Goal: Transaction & Acquisition: Purchase product/service

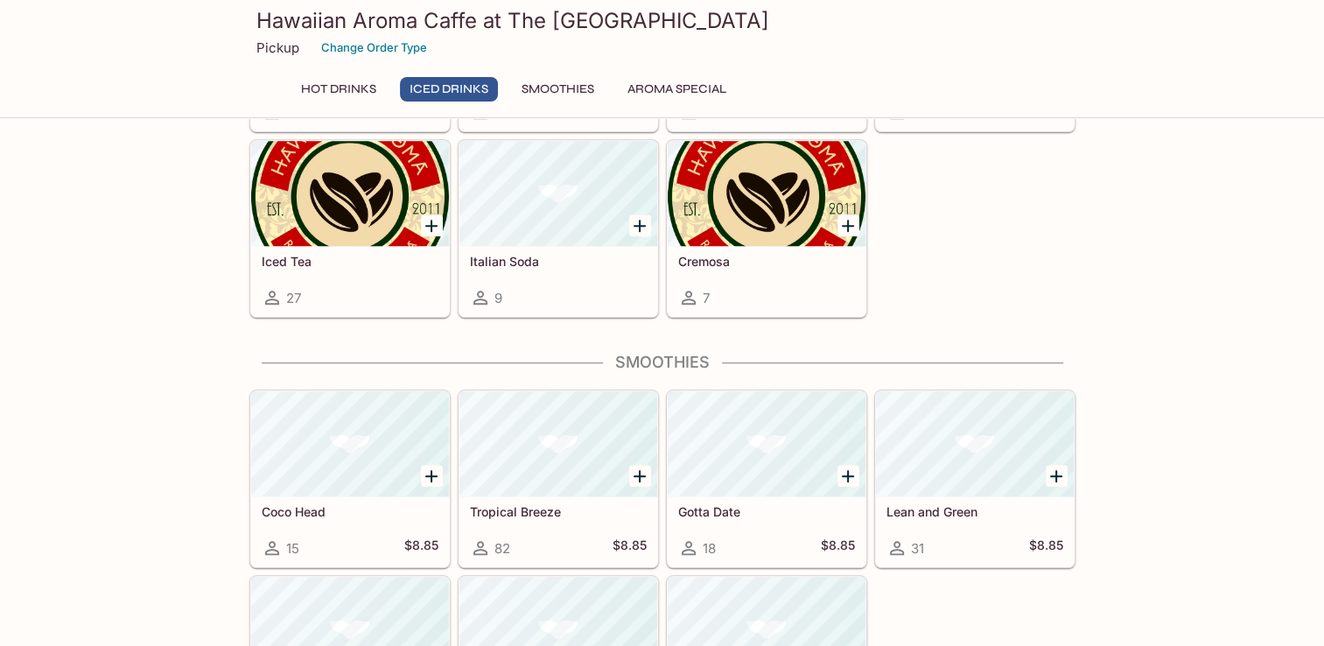
scroll to position [1469, 0]
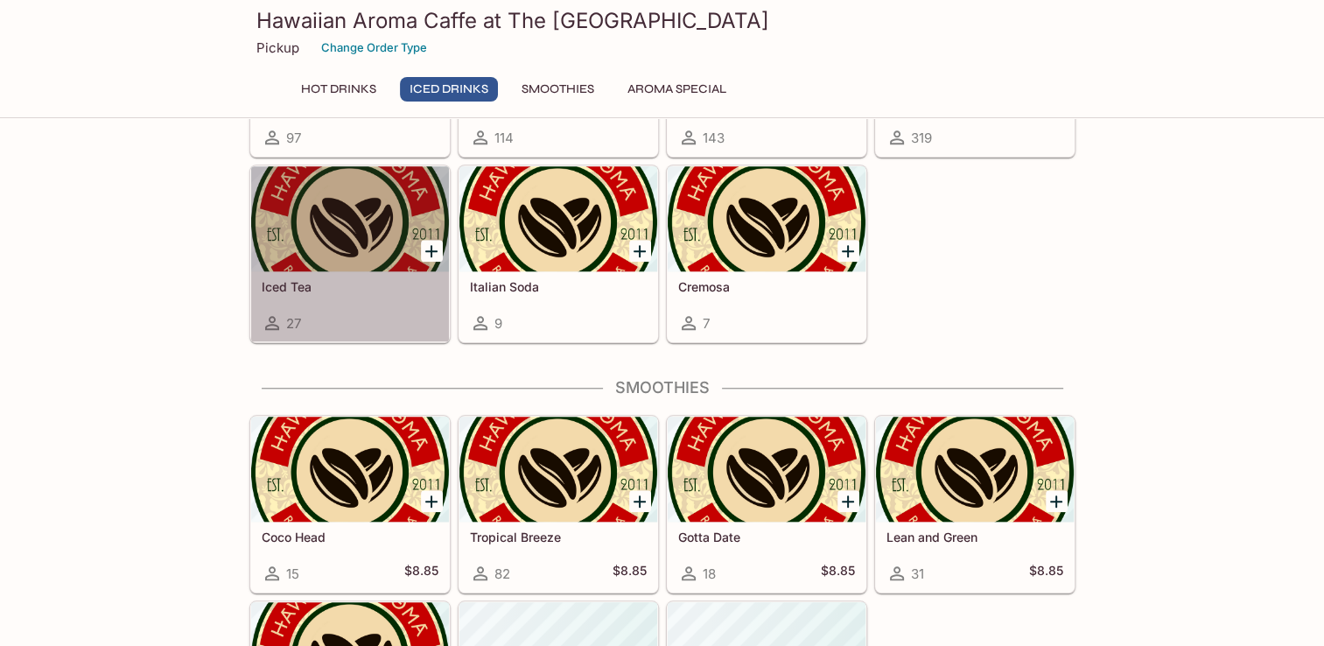
click at [364, 209] on div at bounding box center [350, 218] width 198 height 105
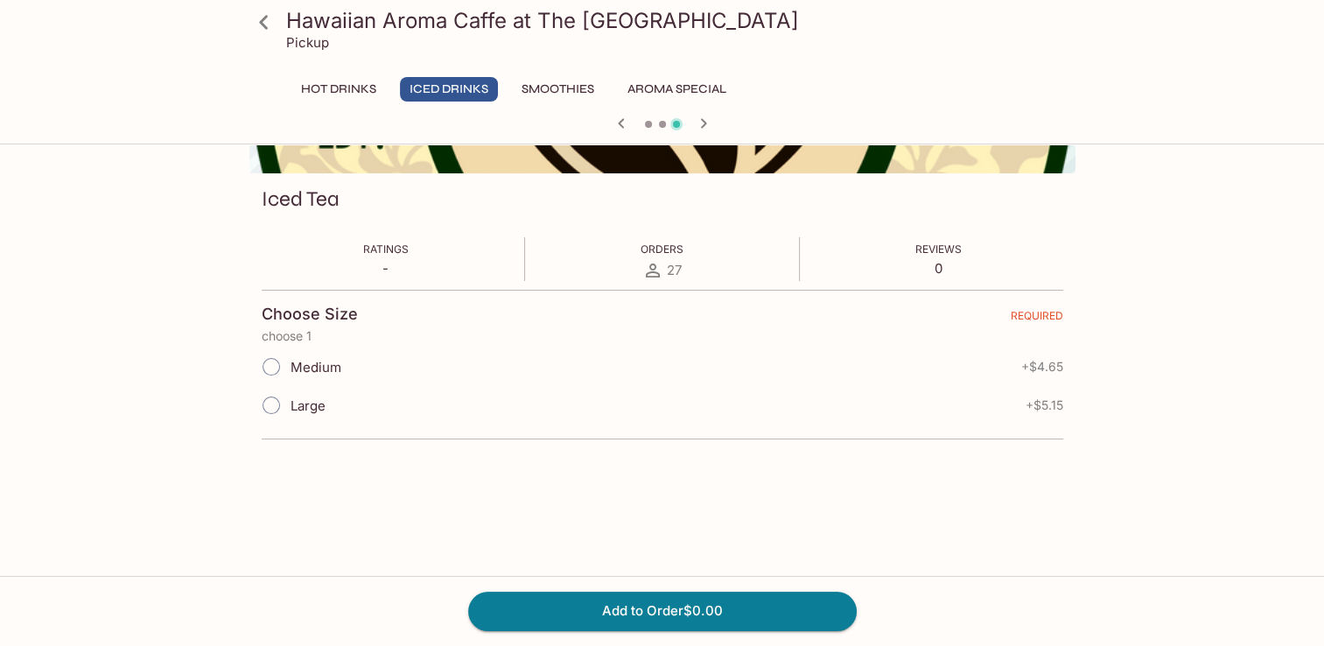
scroll to position [175, 0]
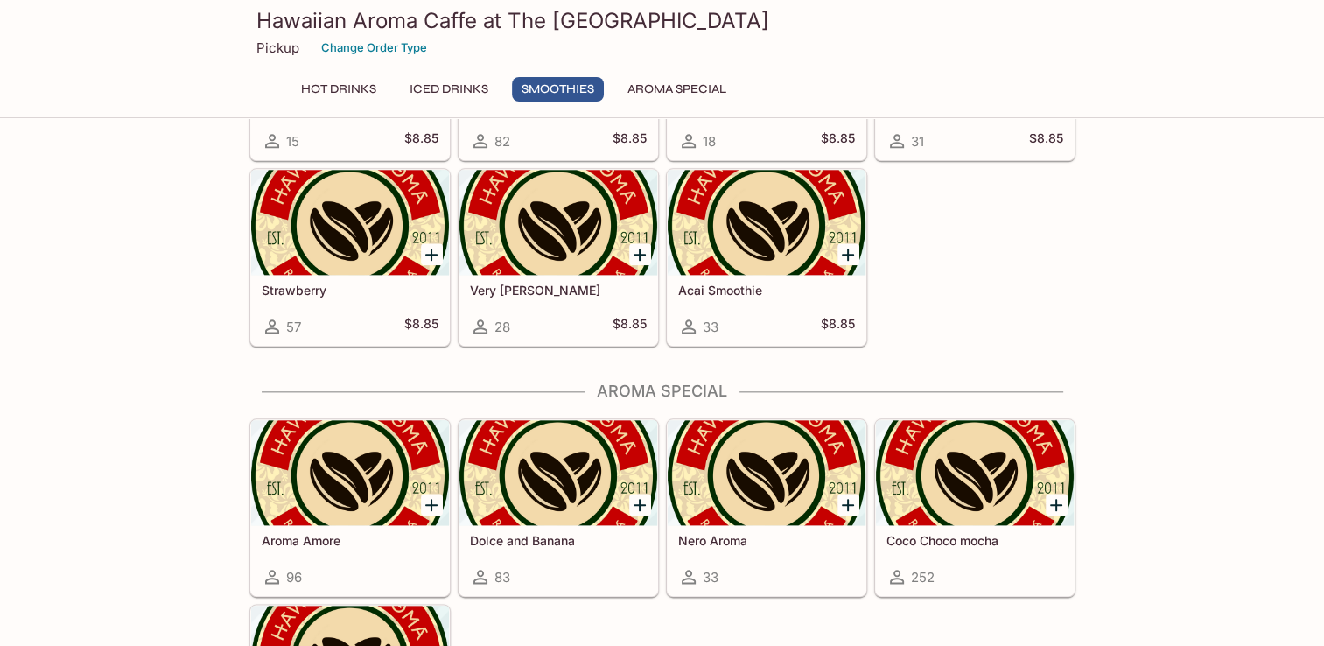
scroll to position [2029, 0]
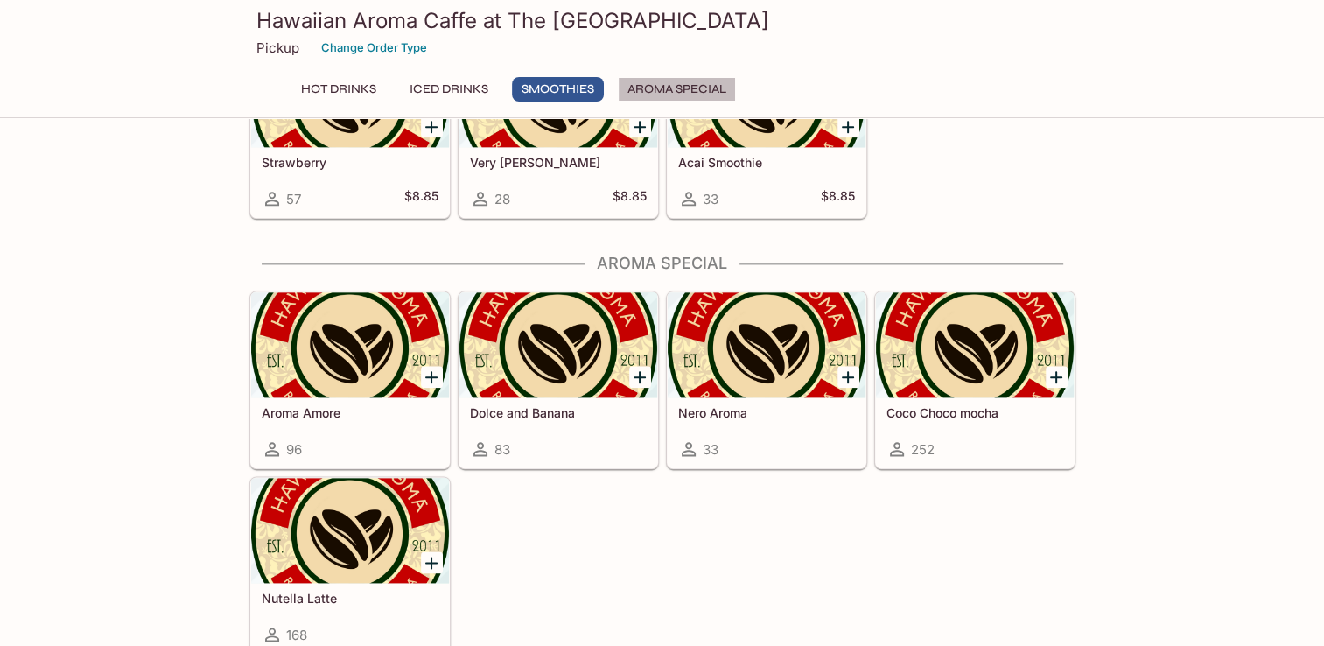
click at [693, 87] on button "Aroma Special" at bounding box center [677, 89] width 118 height 25
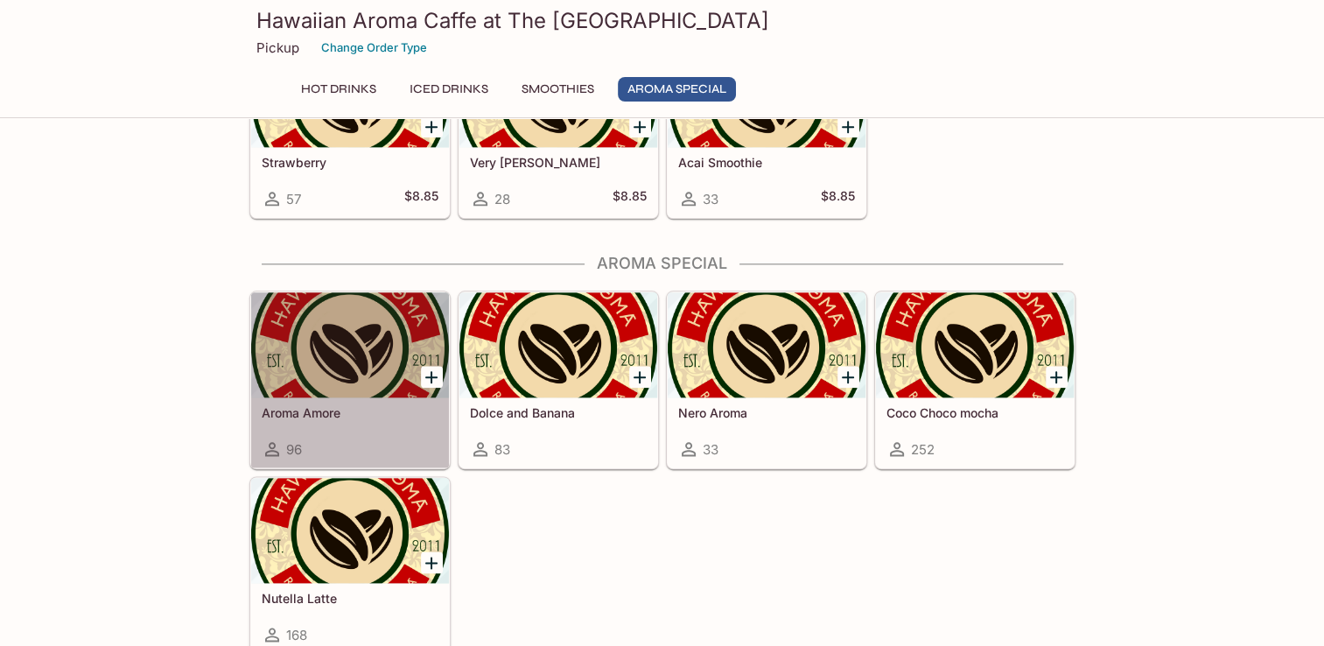
click at [376, 368] on div at bounding box center [350, 344] width 198 height 105
